Goal: Task Accomplishment & Management: Manage account settings

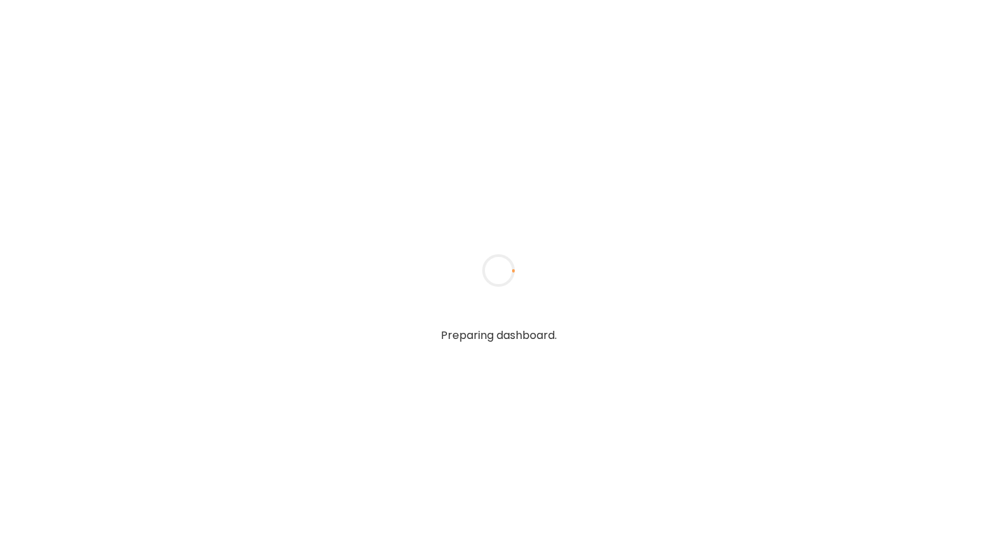
type input "**********"
type textarea "**********"
type input "**********"
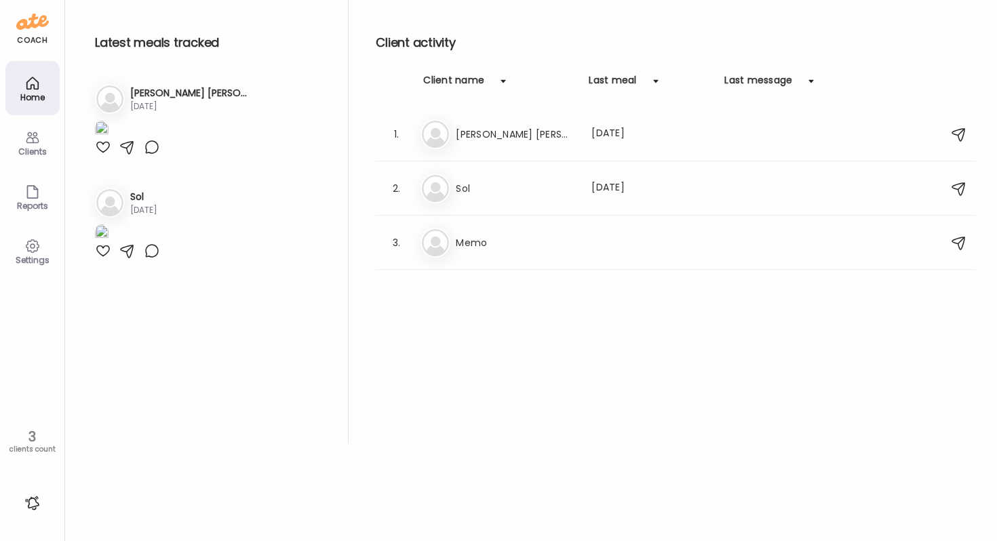
click at [35, 147] on div "Clients" at bounding box center [32, 151] width 49 height 9
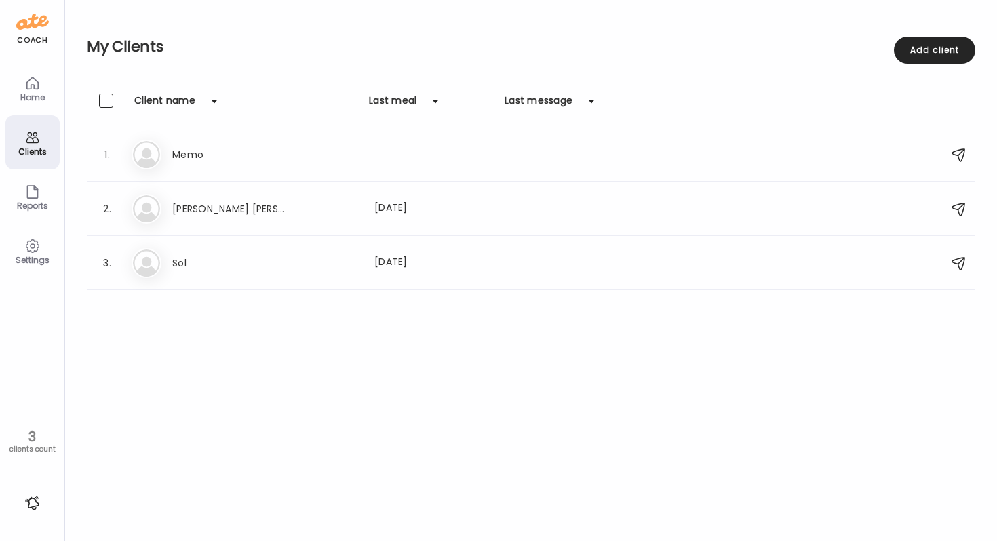
click at [26, 256] on div "Settings" at bounding box center [32, 260] width 49 height 9
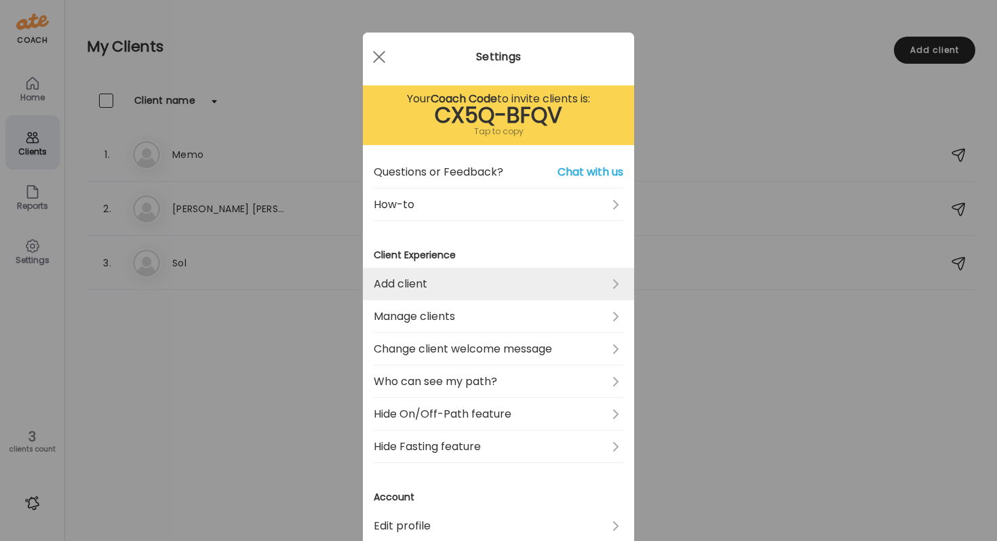
click at [425, 285] on link "Add client" at bounding box center [499, 284] width 250 height 33
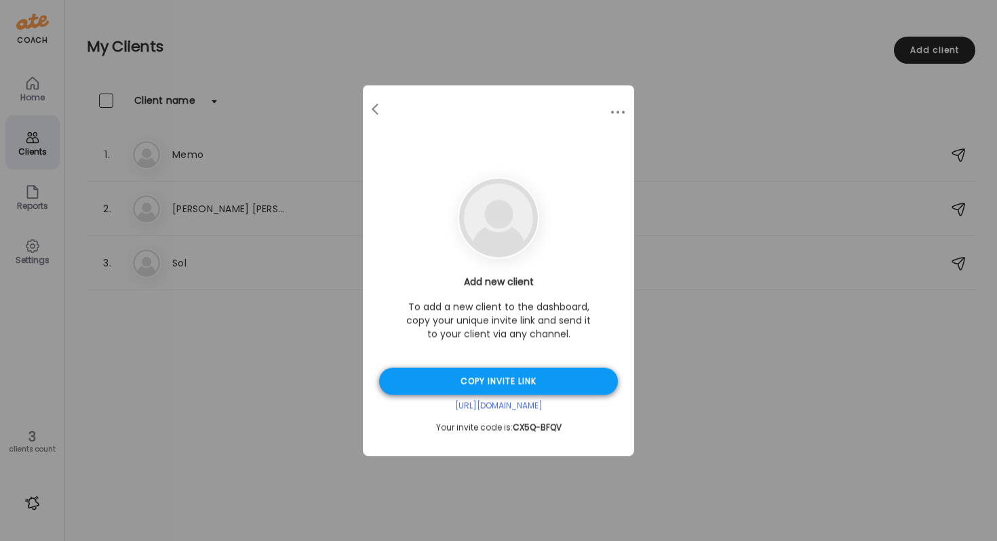
click at [517, 384] on div "Copy invite link" at bounding box center [498, 381] width 239 height 27
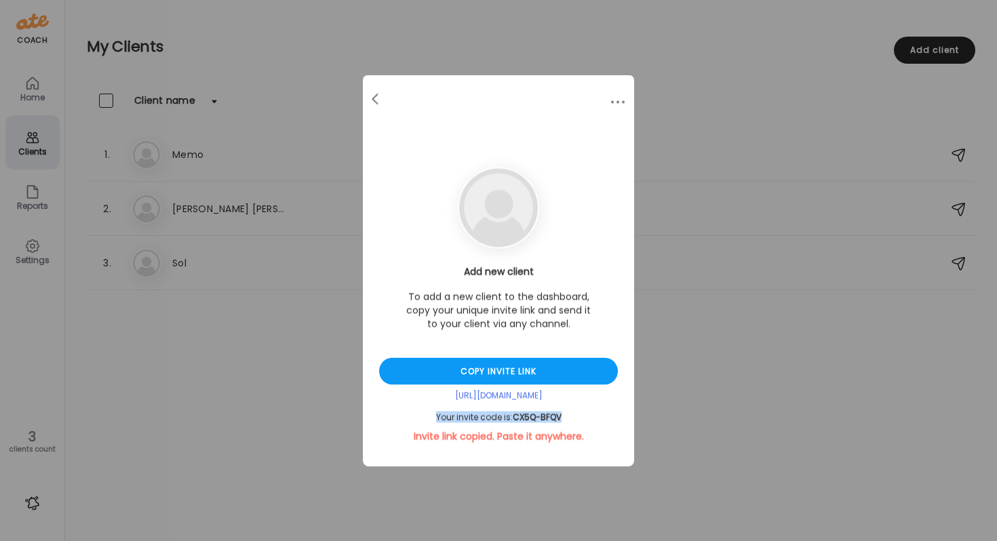
drag, startPoint x: 436, startPoint y: 418, endPoint x: 617, endPoint y: 422, distance: 181.1
click at [617, 422] on div "Your invite code is: CX5Q-BFQV" at bounding box center [498, 417] width 239 height 11
copy div "Your invite code is: CX5Q-BFQV"
click at [487, 398] on div "[URL][DOMAIN_NAME]" at bounding box center [498, 397] width 239 height 12
click at [503, 393] on div "[URL][DOMAIN_NAME]" at bounding box center [498, 397] width 239 height 12
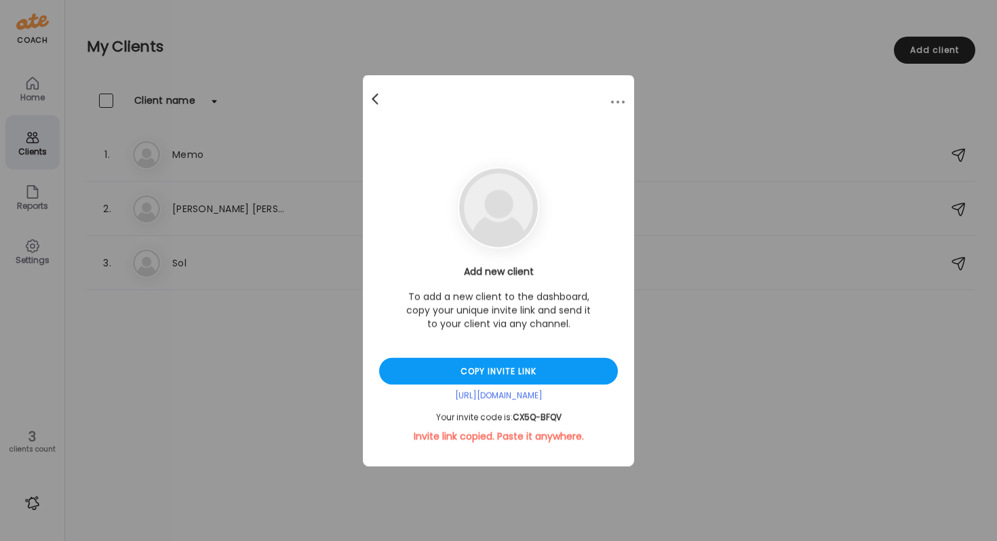
click at [374, 98] on div at bounding box center [376, 99] width 27 height 27
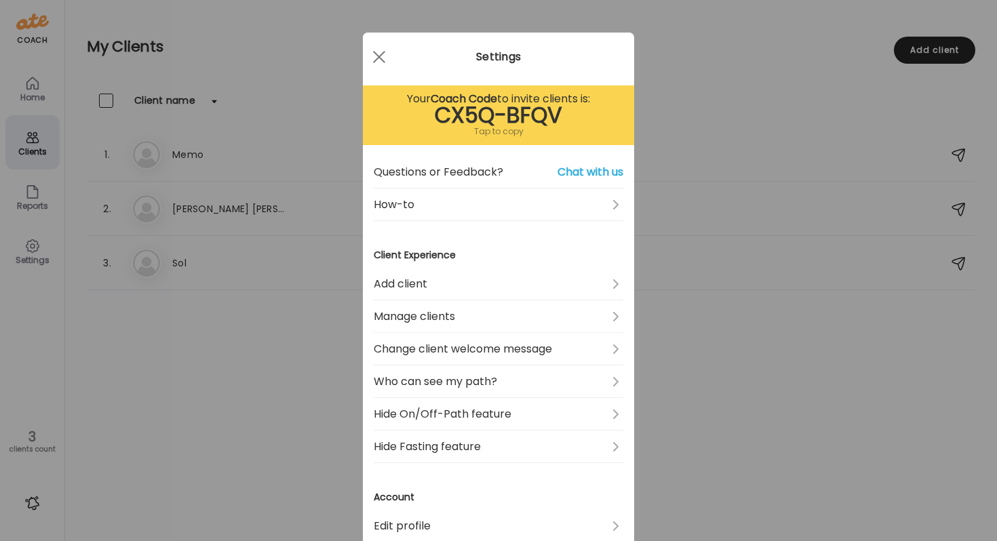
click at [501, 117] on div "CX5Q-BFQV" at bounding box center [499, 115] width 250 height 16
click at [418, 120] on div "CX5Q-BFQV" at bounding box center [499, 115] width 250 height 16
click at [501, 109] on div "CX5Q-BFQV" at bounding box center [499, 115] width 250 height 16
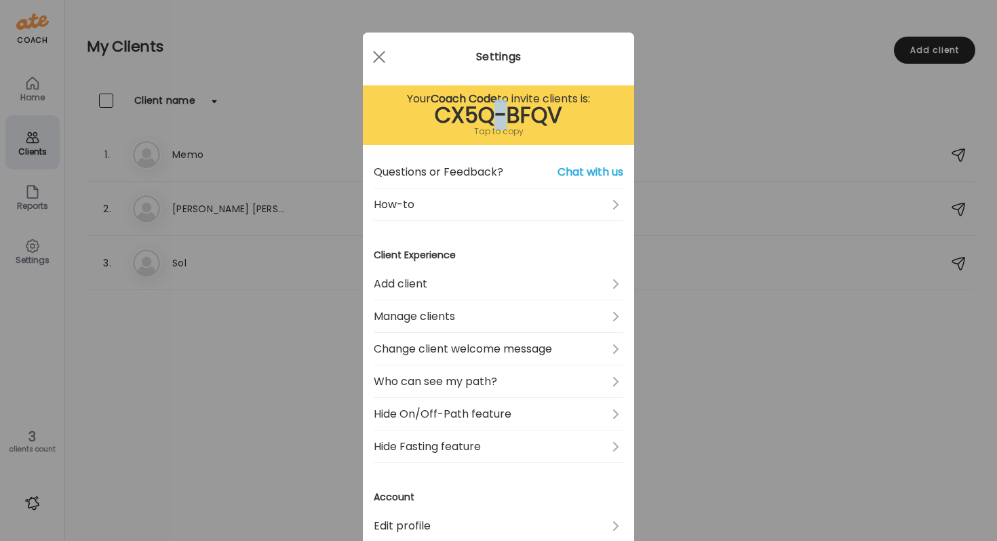
click at [447, 112] on div "CX5Q-BFQV" at bounding box center [499, 115] width 250 height 16
click at [517, 115] on div "CX5Q-BFQV" at bounding box center [499, 115] width 250 height 16
click at [531, 136] on div "Tap to copy" at bounding box center [499, 131] width 250 height 16
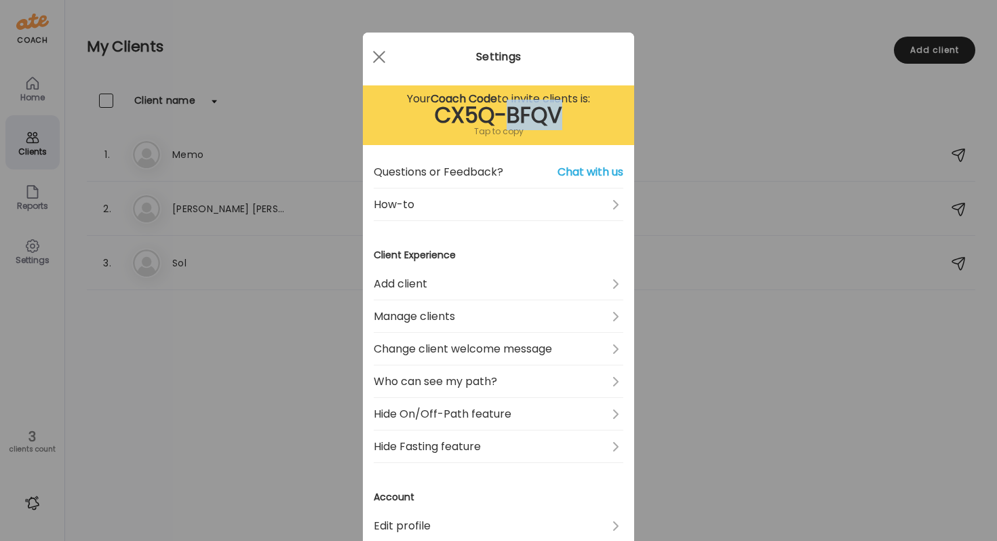
copy div "BFQV"
click at [378, 54] on div at bounding box center [379, 56] width 27 height 27
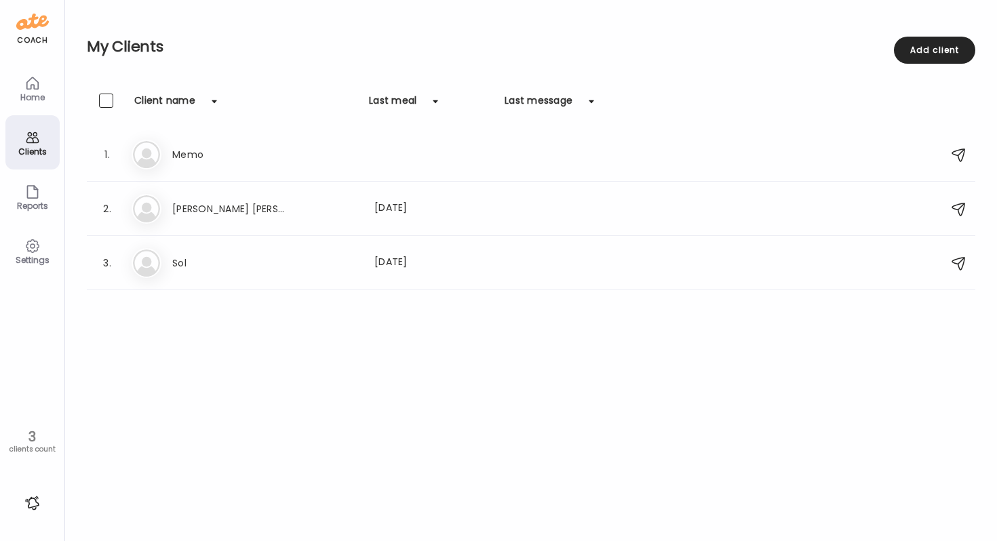
click at [41, 95] on div "Home" at bounding box center [32, 97] width 49 height 9
